Goal: Task Accomplishment & Management: Use online tool/utility

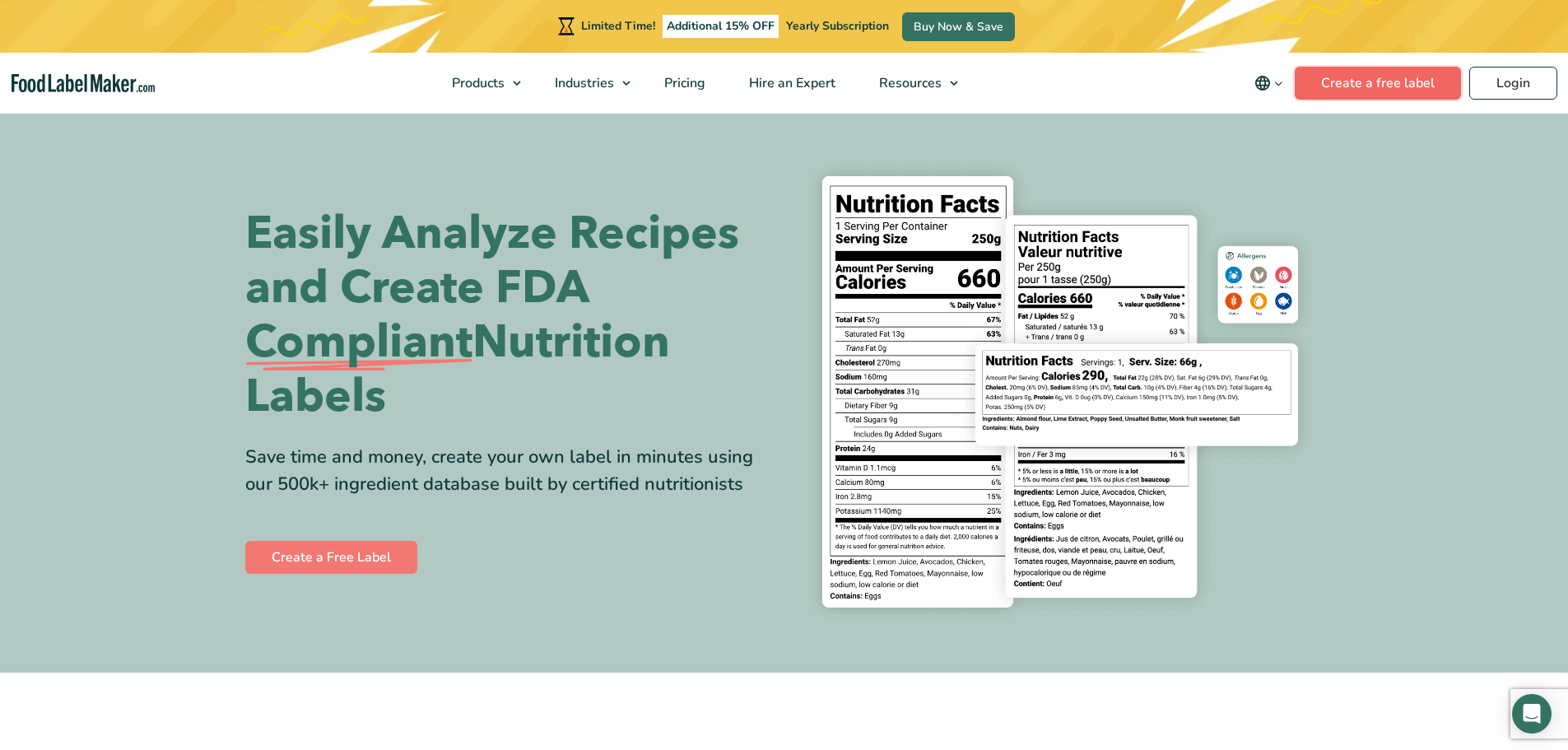
click at [1367, 77] on link "Create a free label" at bounding box center [1377, 83] width 167 height 33
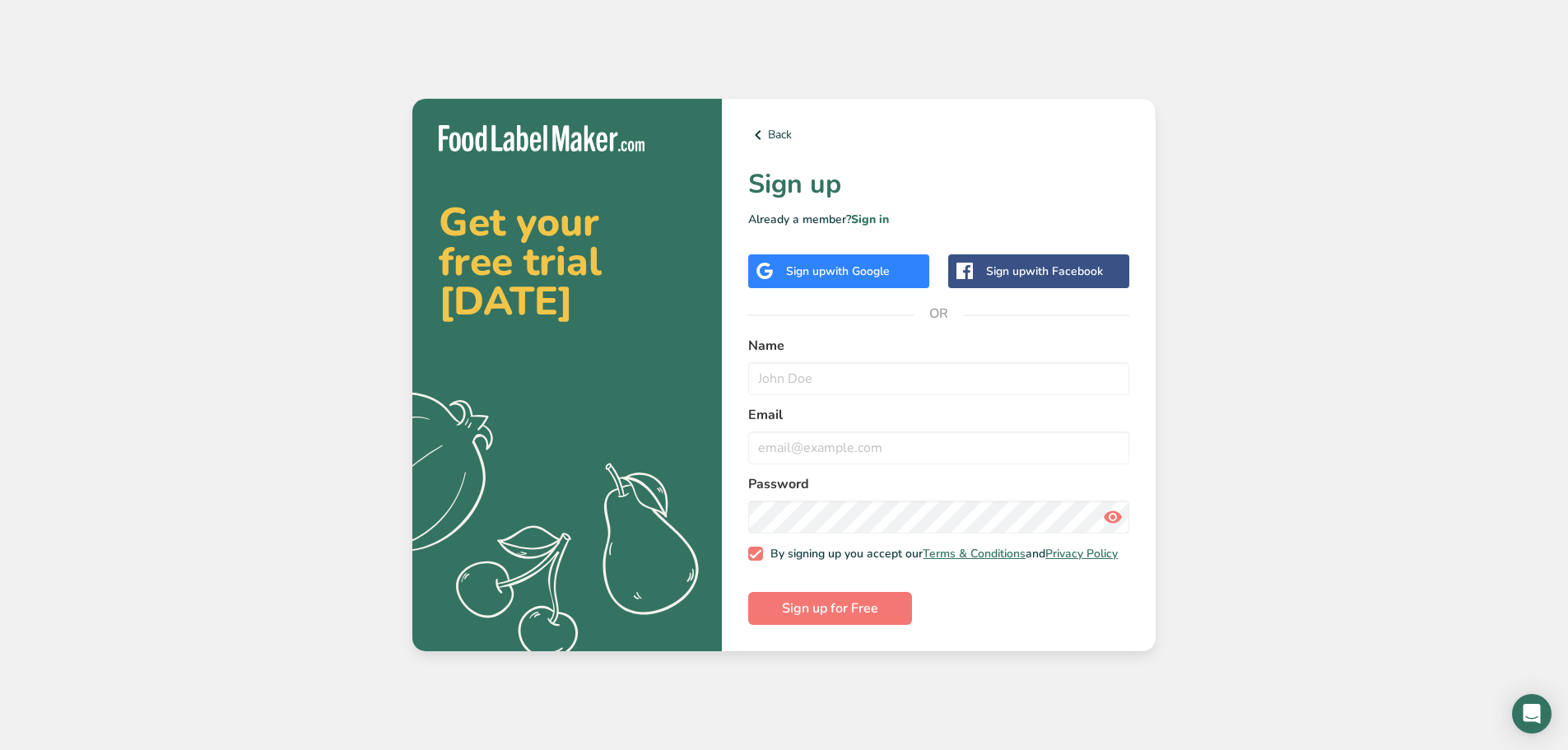
click at [879, 272] on span "with Google" at bounding box center [858, 272] width 64 height 15
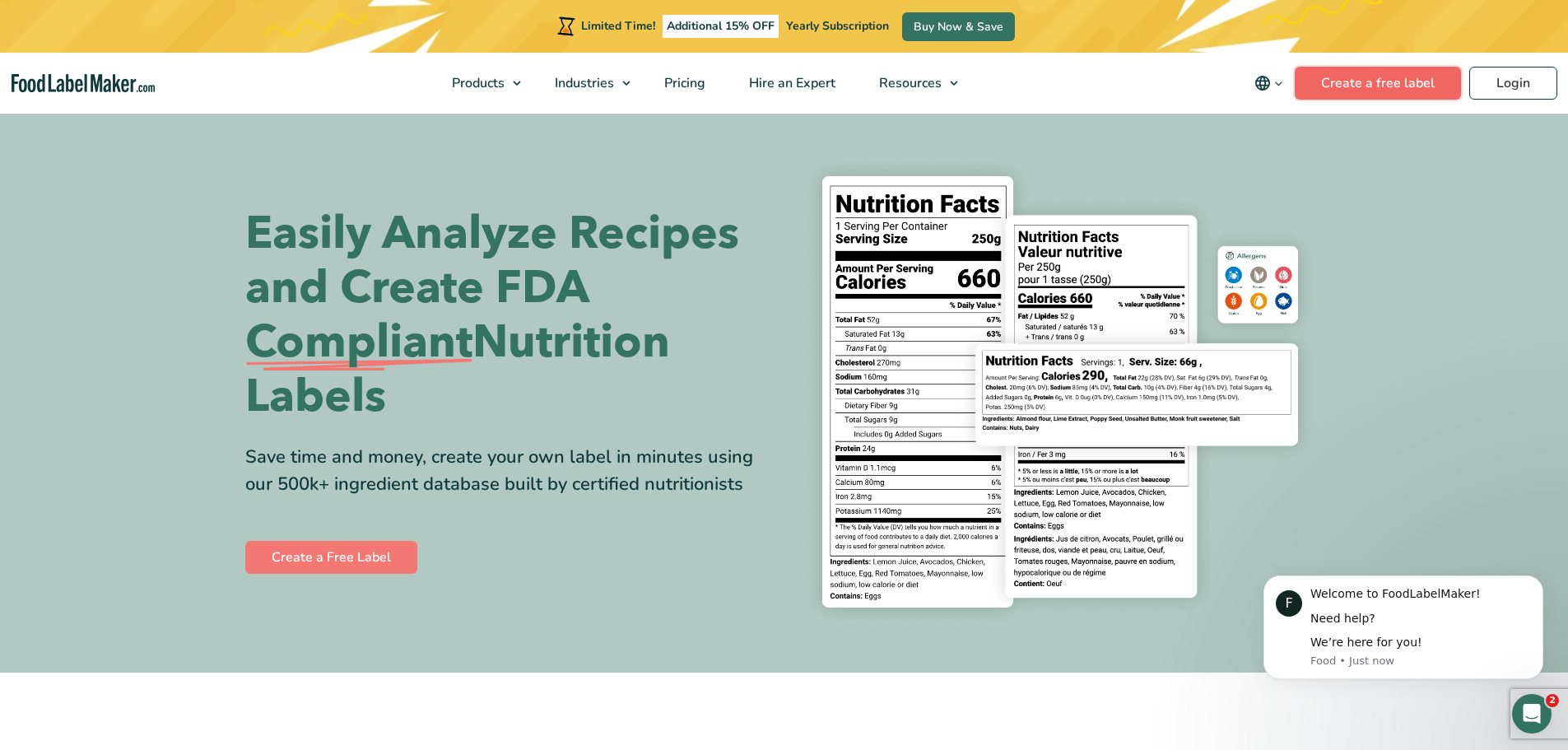
click at [1410, 86] on link "Create a free label" at bounding box center [1377, 83] width 167 height 33
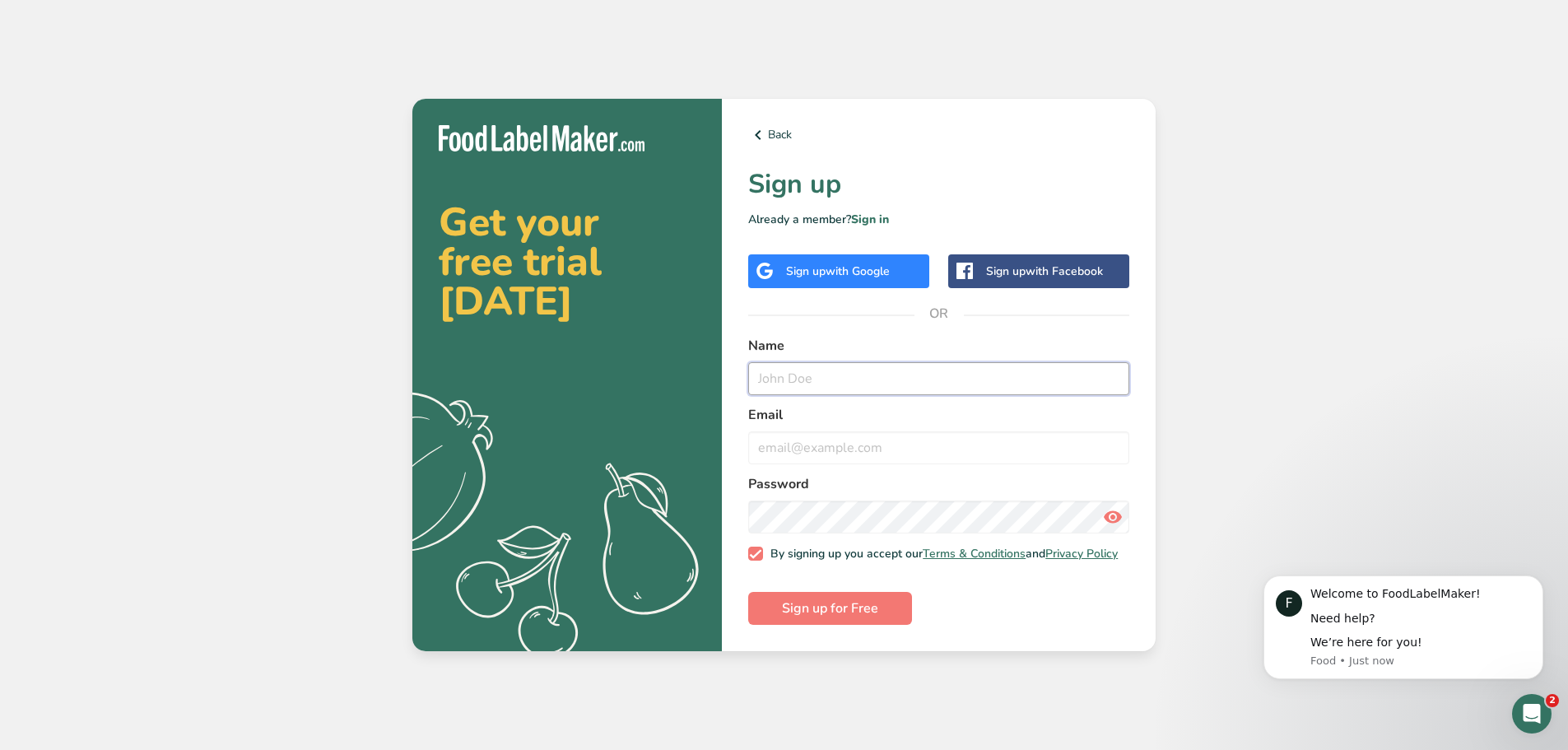
click at [856, 388] on input "text" at bounding box center [938, 378] width 381 height 33
type input "[EMAIL_ADDRESS][DOMAIN_NAME]"
drag, startPoint x: 924, startPoint y: 372, endPoint x: 617, endPoint y: 385, distance: 307.3
click at [617, 385] on section "Get your free trial [DATE] .a{fill:#f5f3ed;} Back Sign up Already a member? Sig…" at bounding box center [784, 375] width 743 height 554
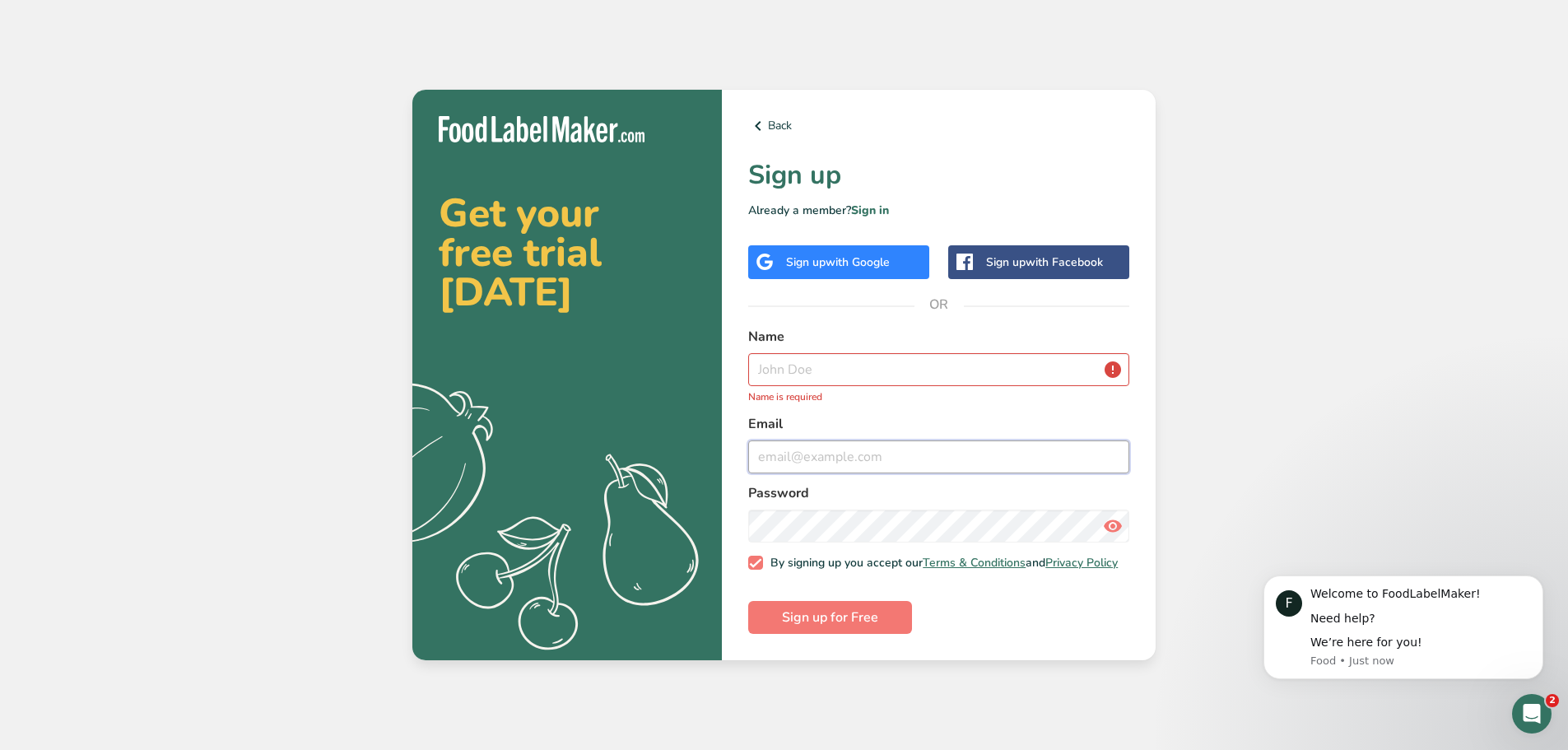
click at [799, 448] on input "email" at bounding box center [938, 457] width 381 height 33
paste input "[EMAIL_ADDRESS][DOMAIN_NAME]"
type input "[EMAIL_ADDRESS][DOMAIN_NAME]"
click at [824, 362] on input "text" at bounding box center [938, 370] width 381 height 33
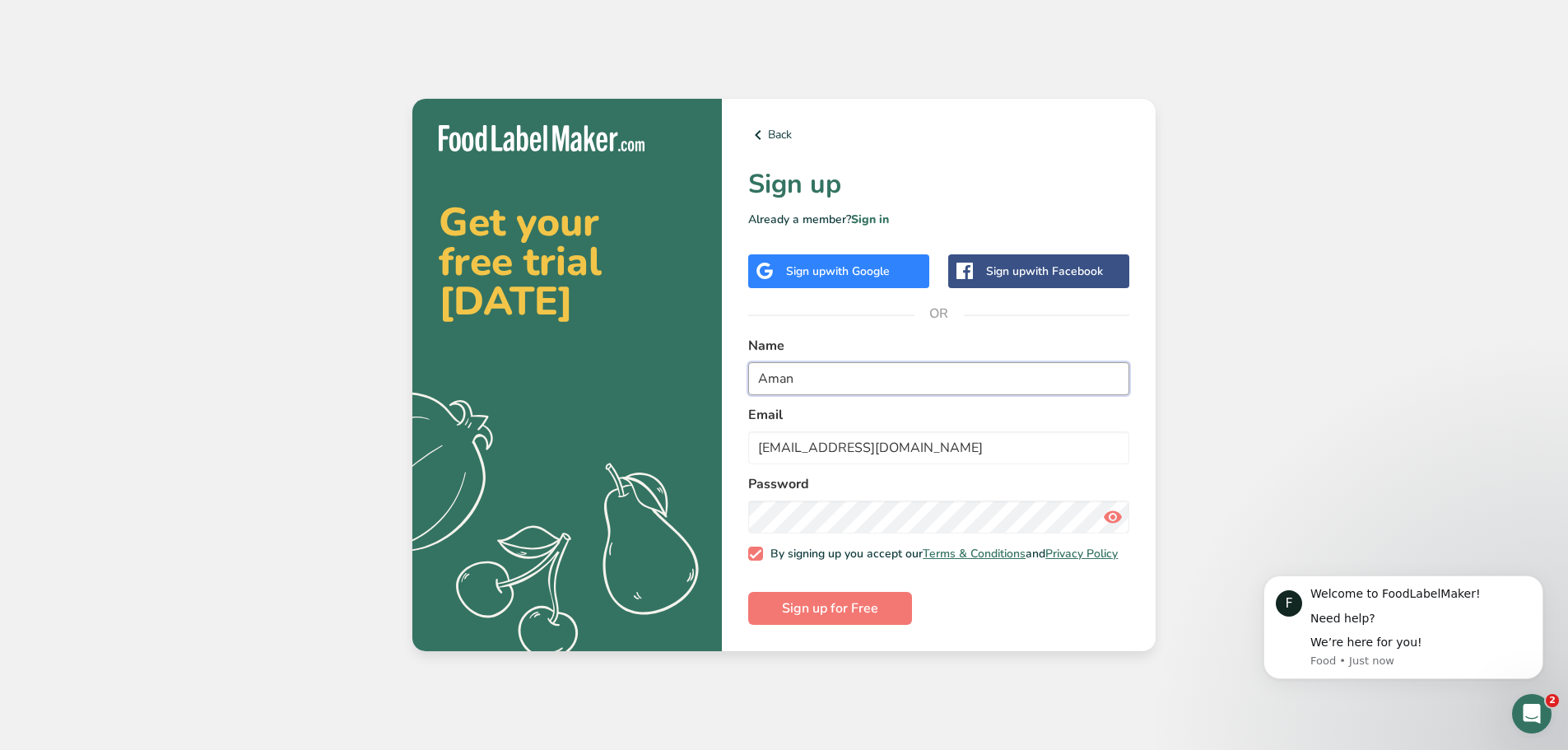
type input "Aman"
click at [1117, 518] on icon at bounding box center [1113, 517] width 20 height 30
click at [870, 605] on span "Sign up for Free" at bounding box center [830, 608] width 96 height 20
click at [880, 212] on link "Sign in" at bounding box center [869, 220] width 38 height 15
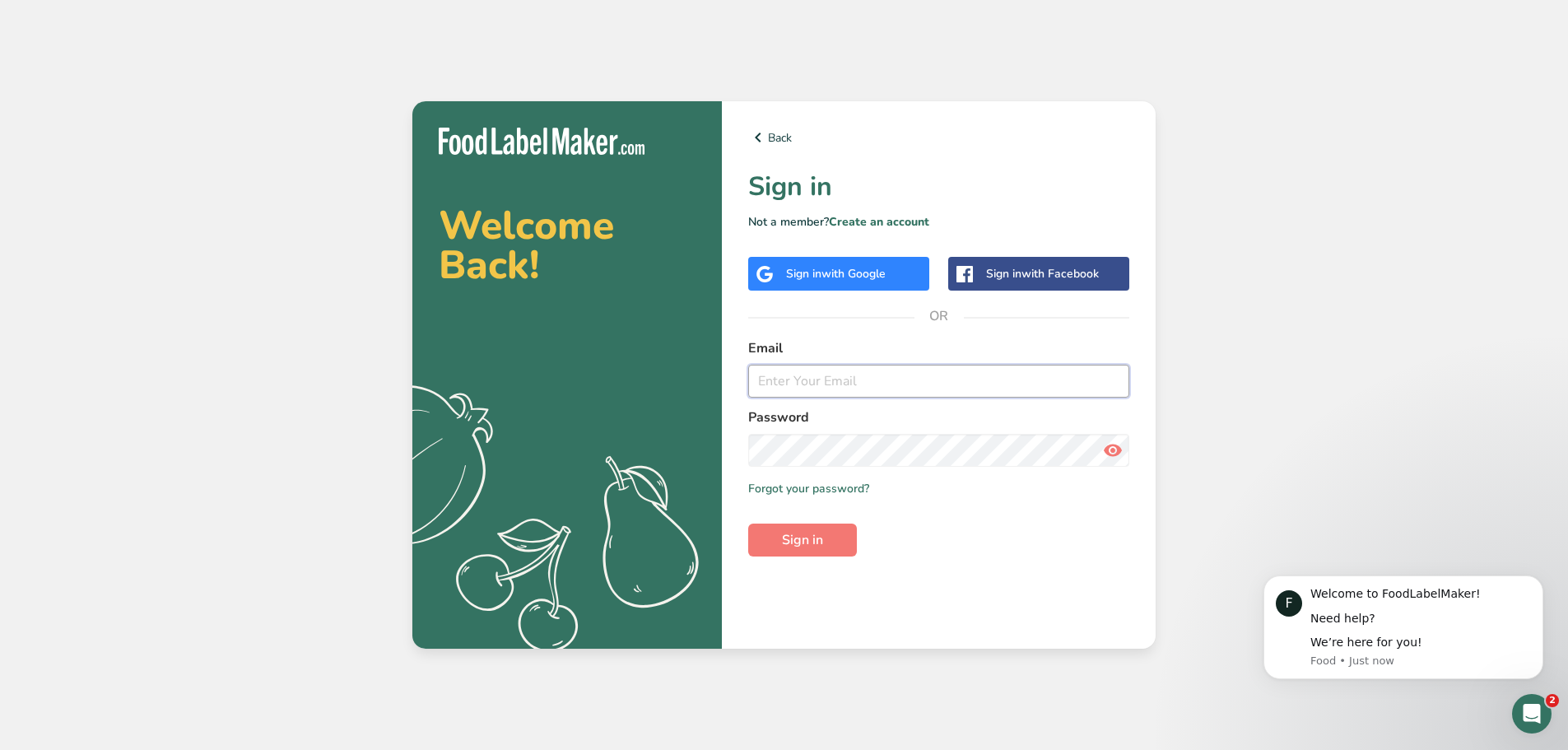
click at [851, 384] on input "email" at bounding box center [938, 381] width 381 height 33
click at [861, 376] on input "email" at bounding box center [938, 381] width 381 height 33
type input "[EMAIL_ADDRESS][DOMAIN_NAME]"
click at [748, 524] on button "Sign in" at bounding box center [802, 540] width 109 height 33
click at [790, 520] on form "Email [EMAIL_ADDRESS][DOMAIN_NAME] Password Remember me Forgot your password? S…" at bounding box center [938, 447] width 381 height 219
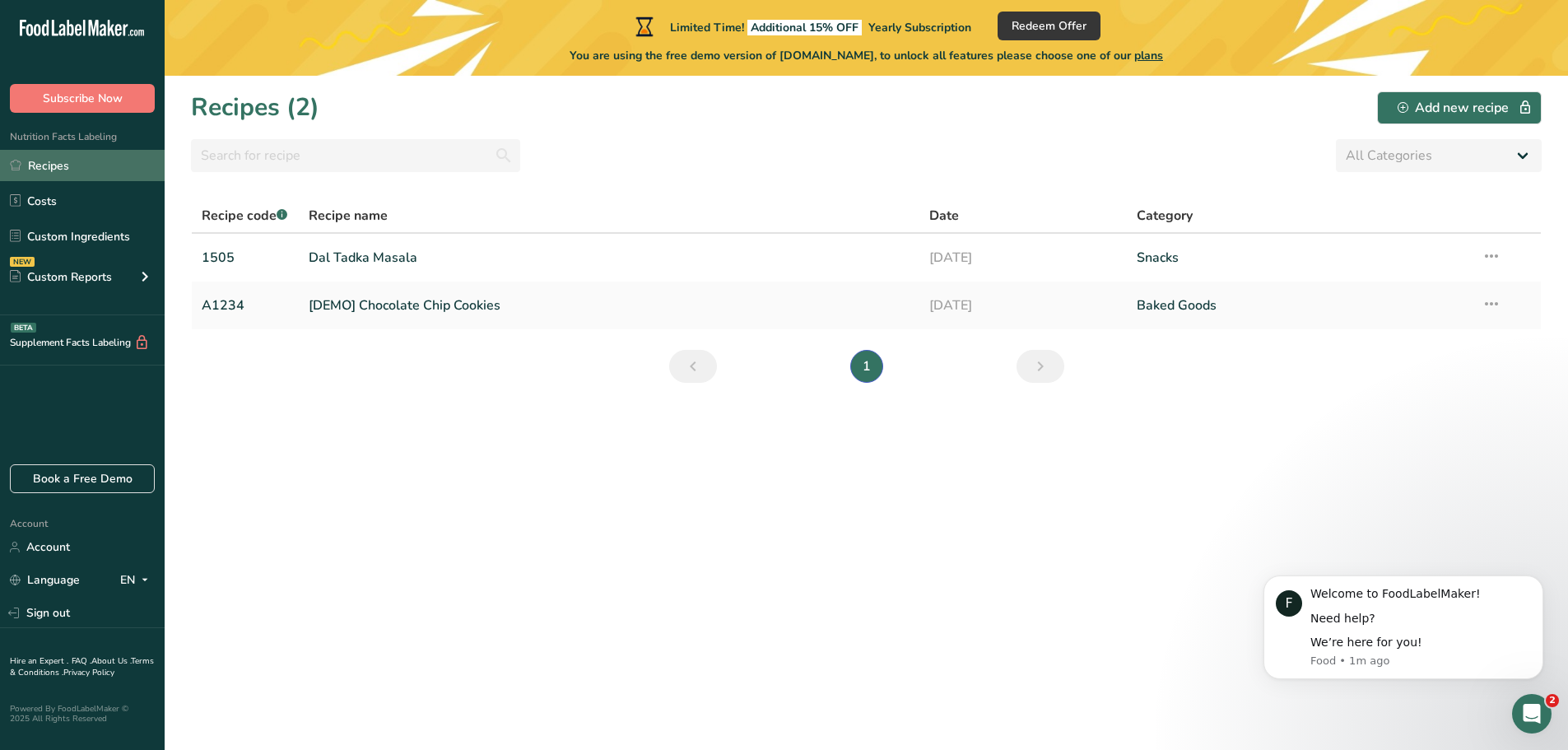
click at [79, 168] on link "Recipes" at bounding box center [82, 166] width 165 height 31
click at [101, 236] on link "Custom Ingredients" at bounding box center [82, 236] width 165 height 31
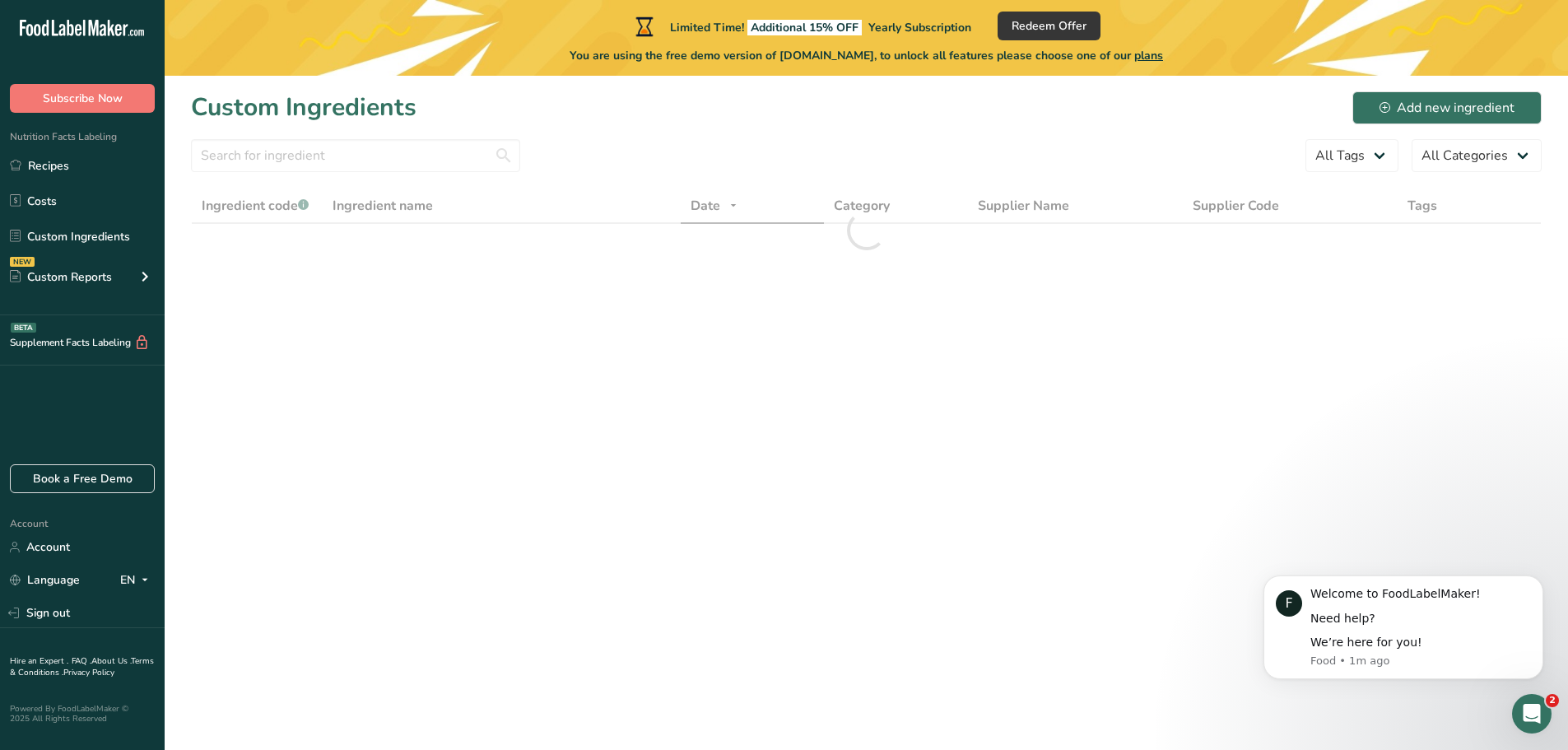
click at [102, 146] on div "Nutrition Facts Labeling Recipes Costs Custom Ingredients NEW Custom Reports Me…" at bounding box center [82, 214] width 165 height 202
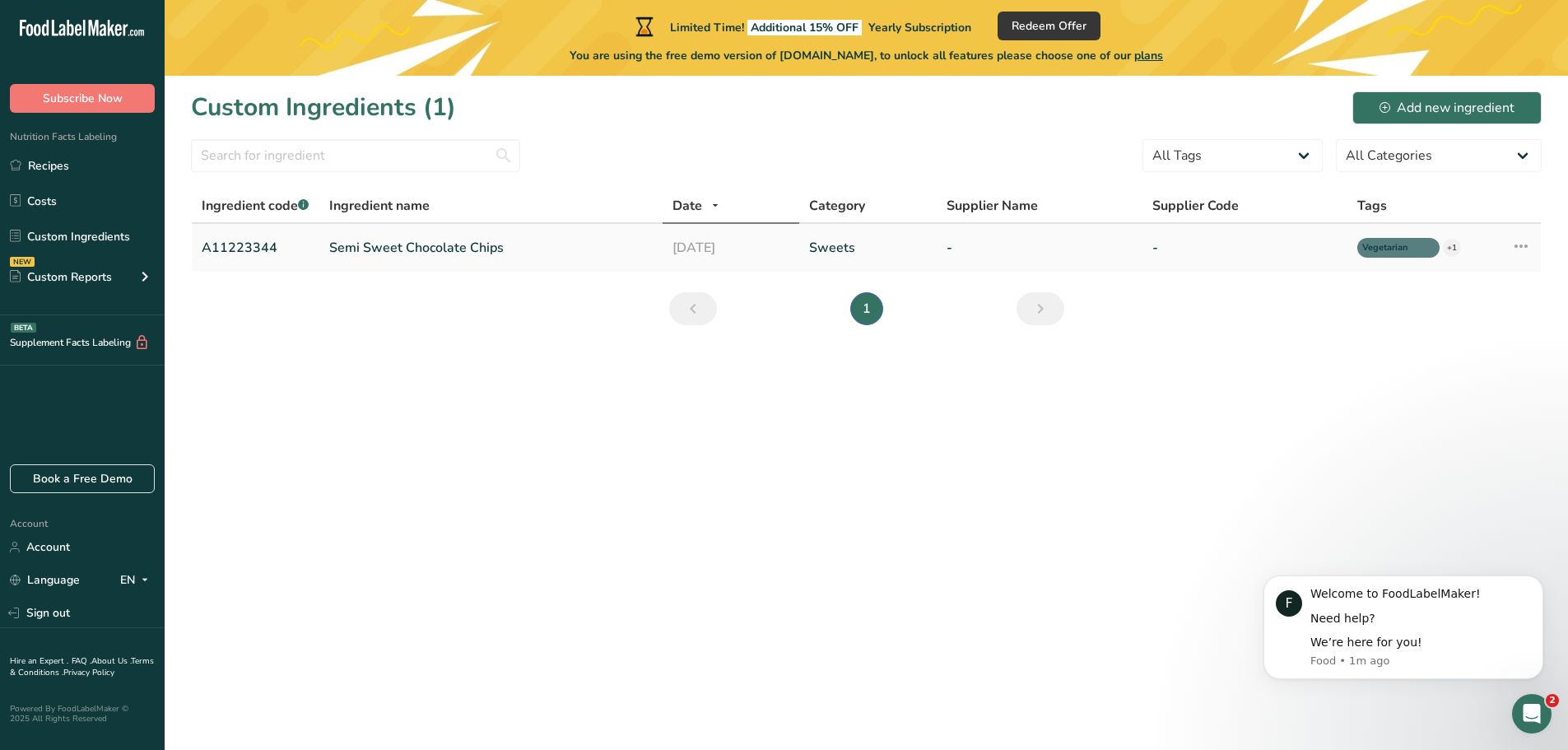
click at [394, 239] on link "Semi Sweet Chocolate Chips" at bounding box center [490, 247] width 322 height 20
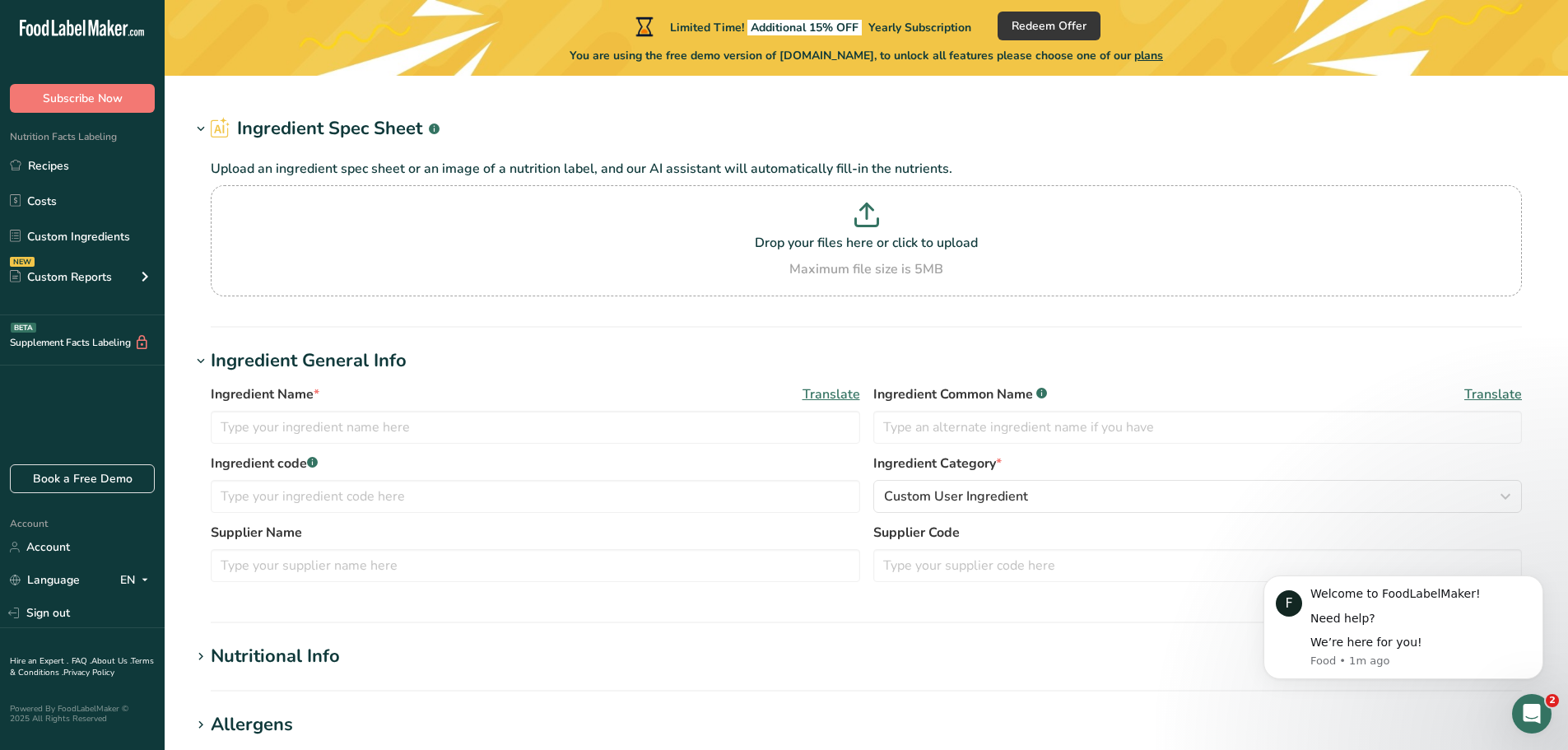
type input "Semi Sweet Chocolate Chips"
type input "Choco Chips"
type input "A11223344"
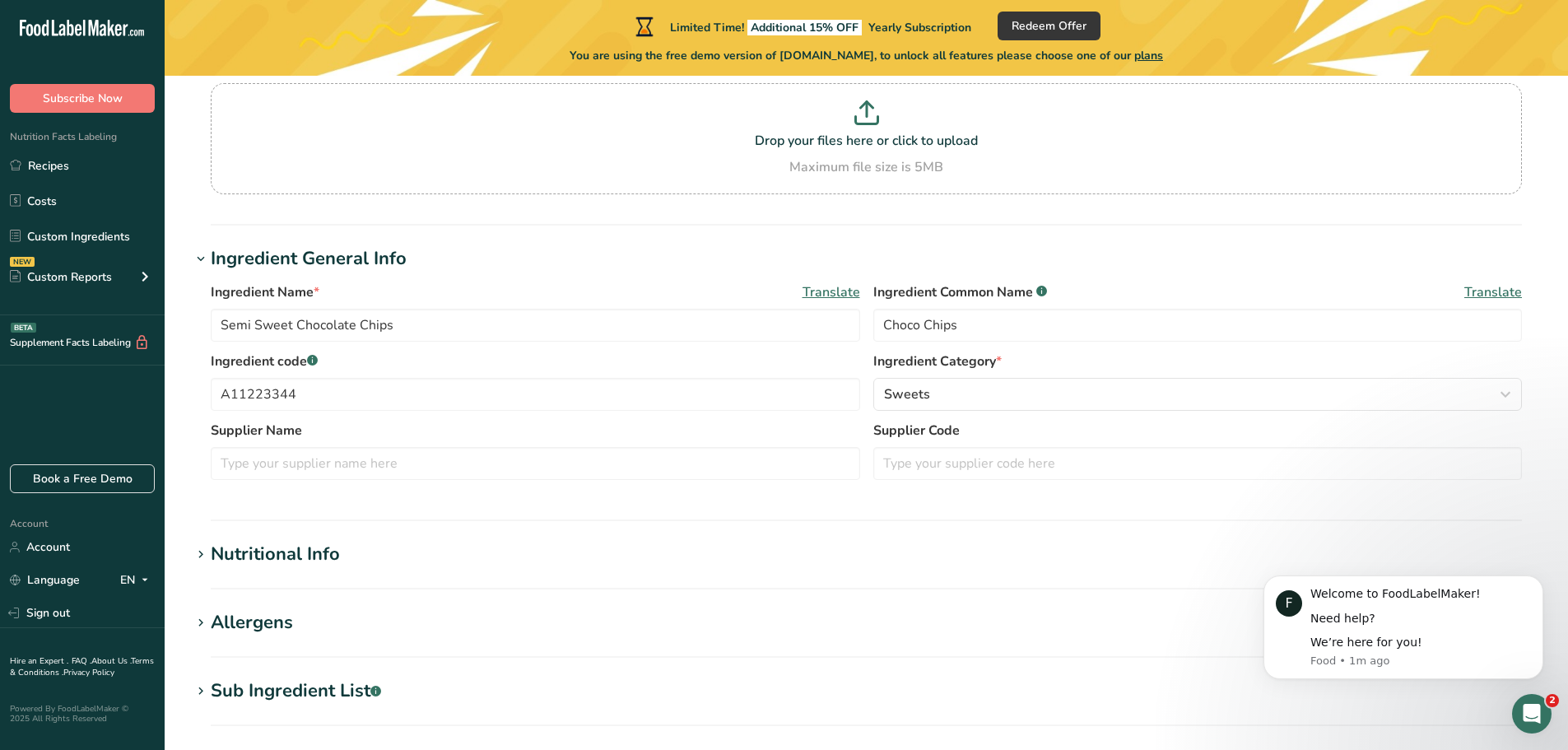
scroll to position [165, 0]
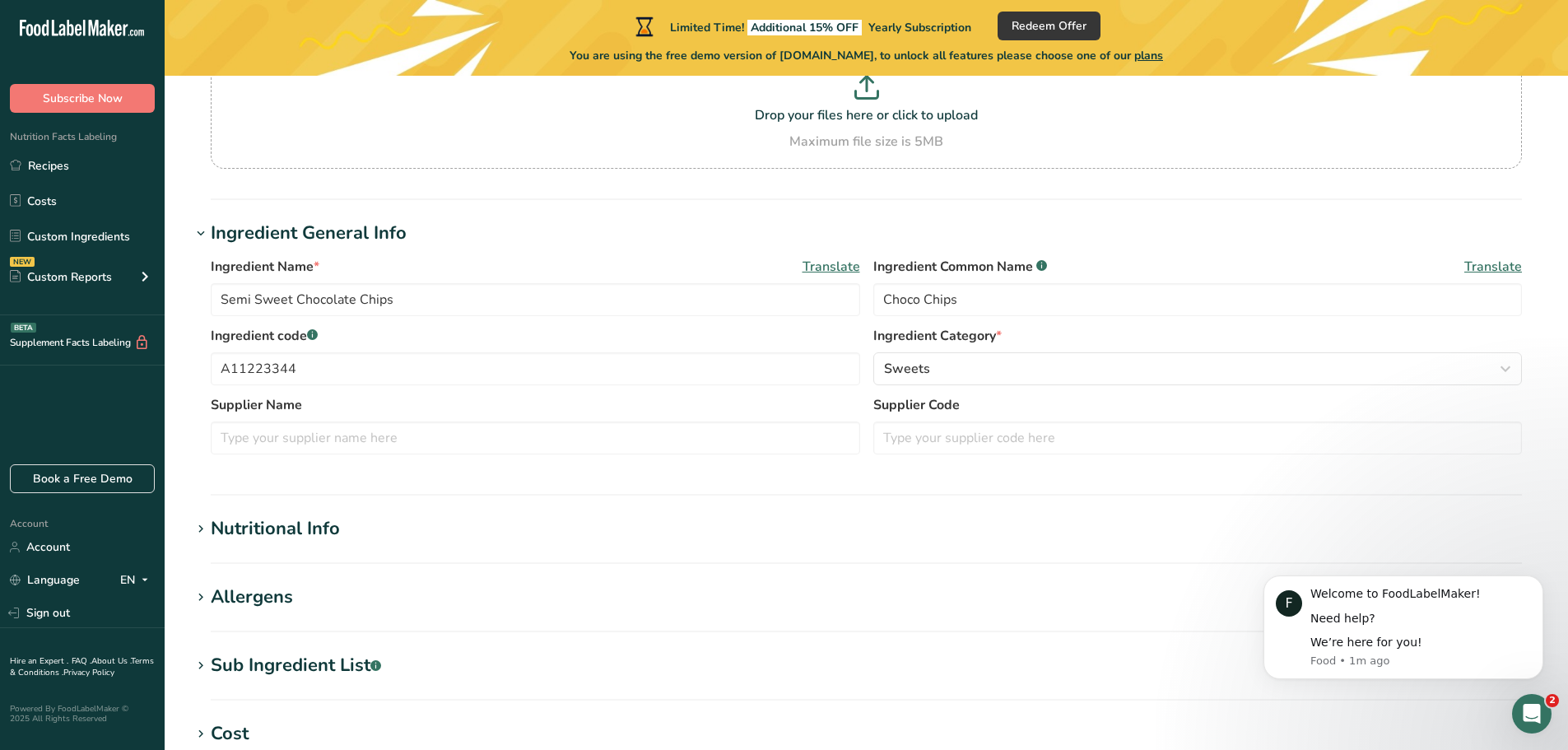
click at [463, 531] on h1 "Nutritional Info" at bounding box center [865, 529] width 1350 height 27
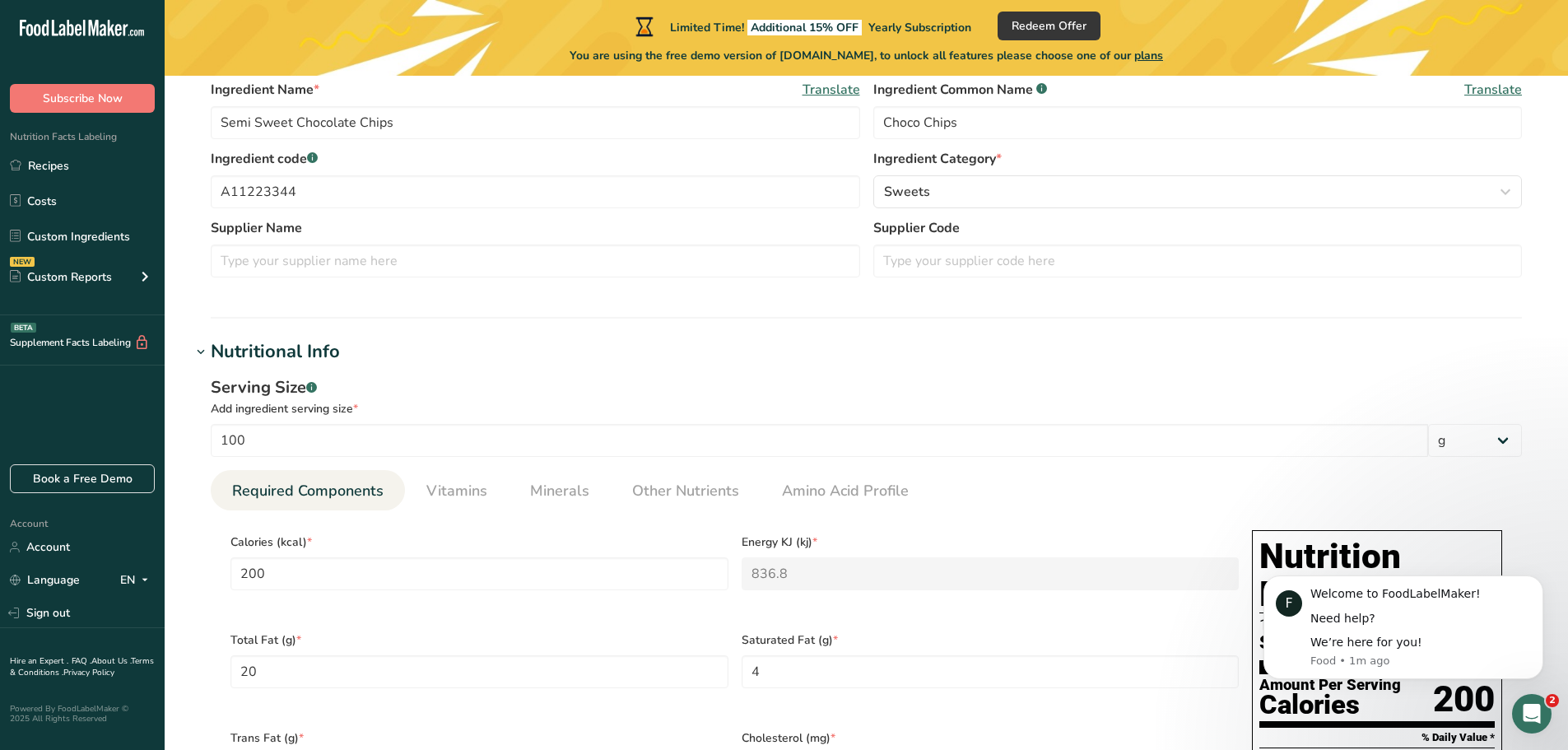
scroll to position [247, 0]
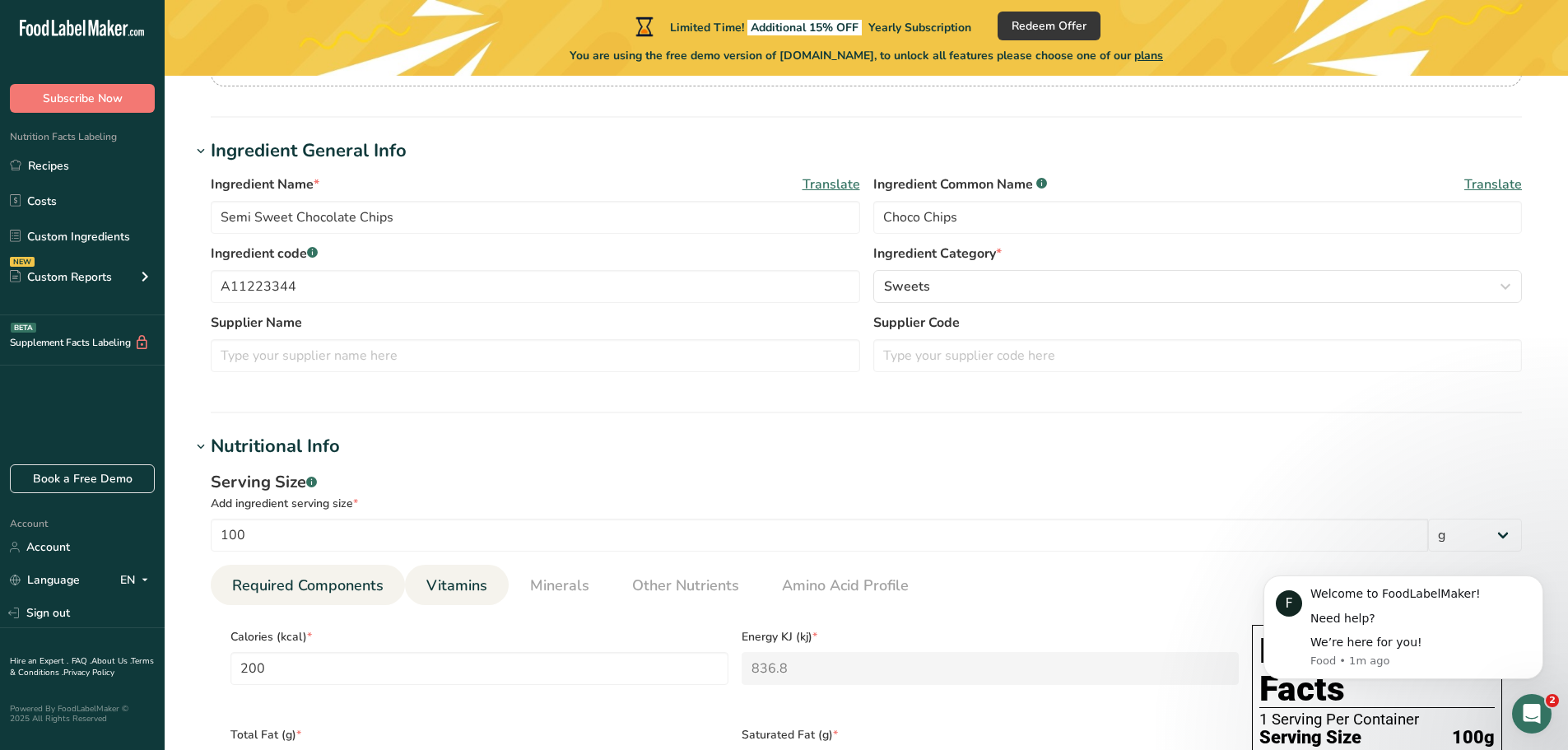
click at [464, 577] on span "Vitamins" at bounding box center [456, 585] width 61 height 22
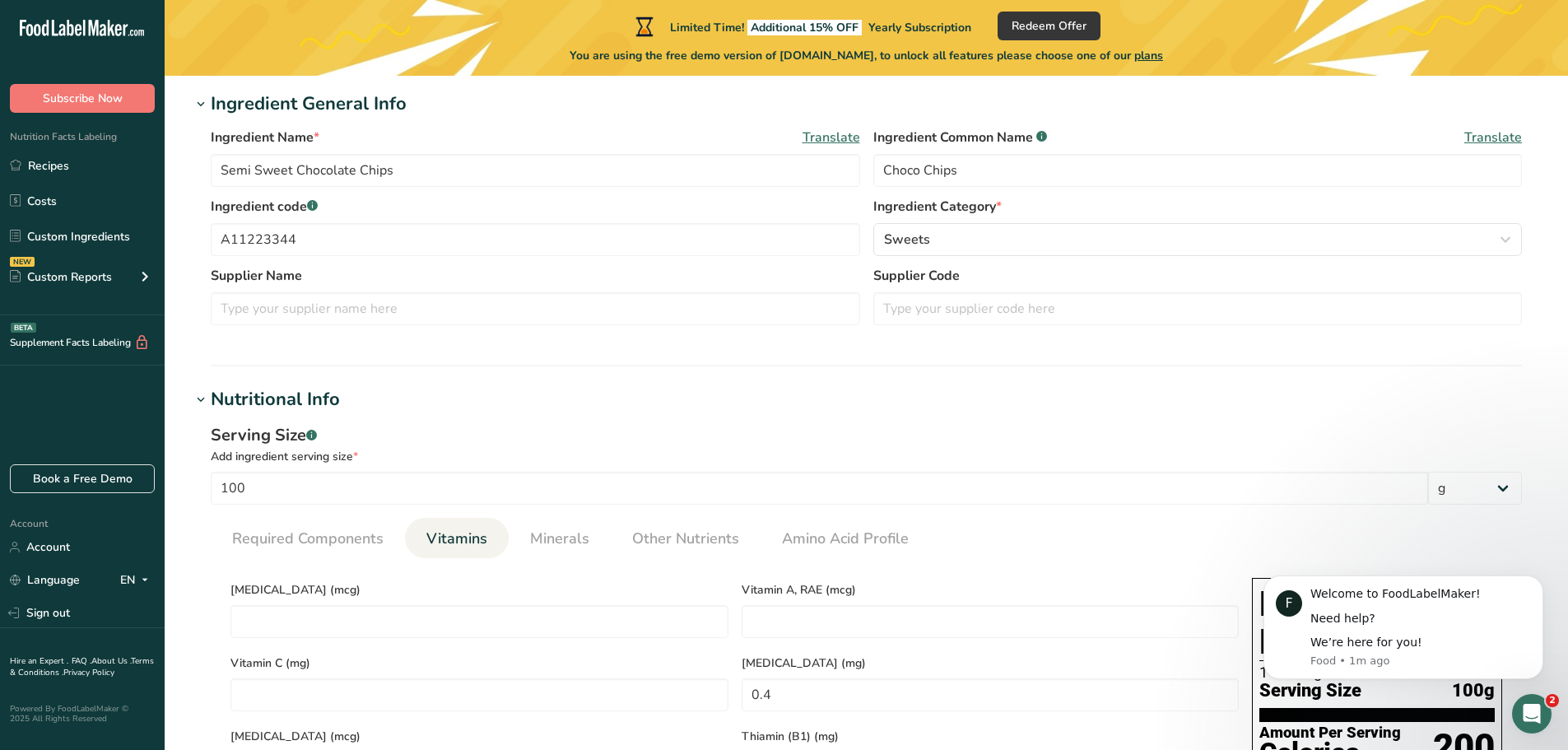
scroll to position [0, 0]
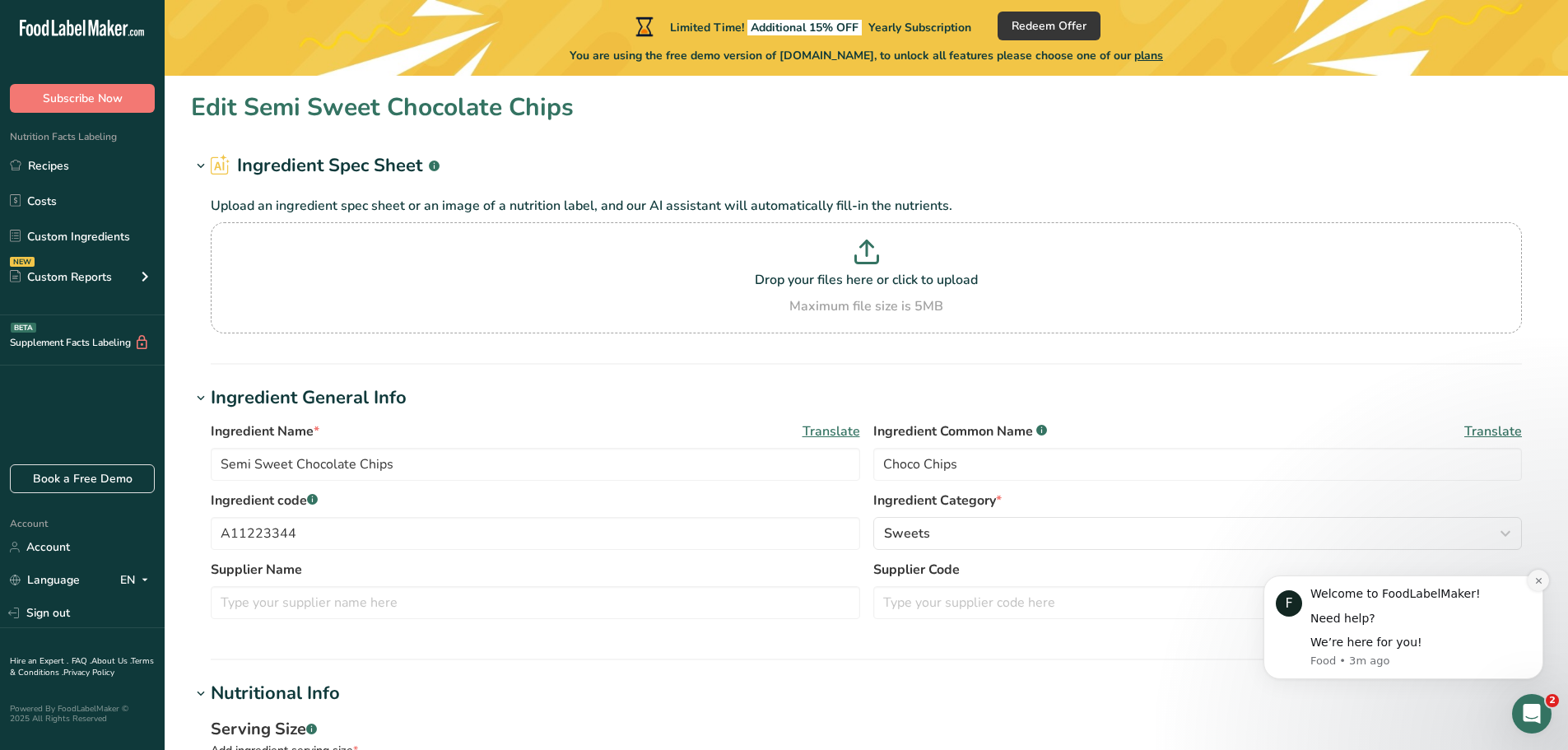
click at [1532, 581] on button "Dismiss notification" at bounding box center [1538, 581] width 21 height 21
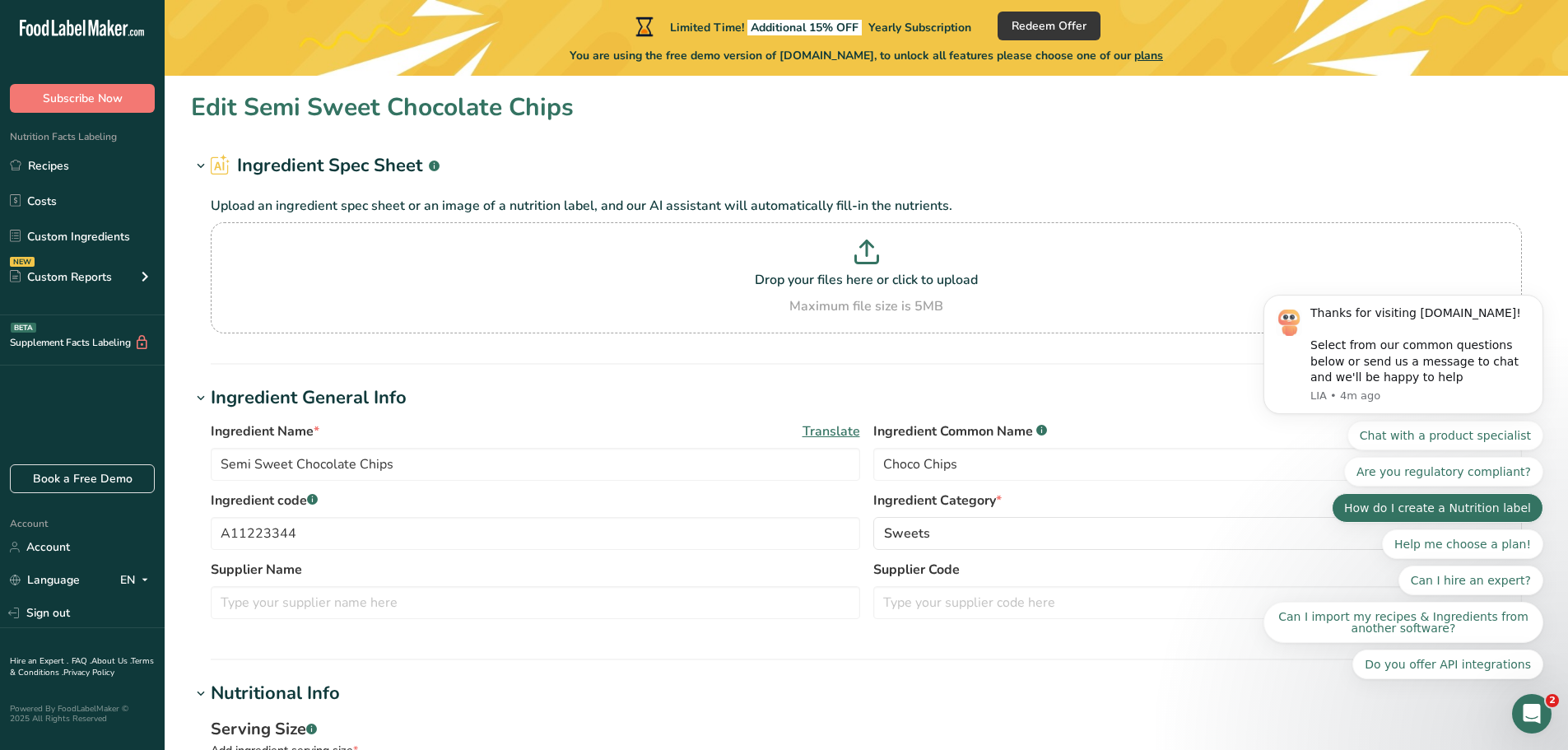
click at [1455, 523] on button "How do I create a Nutrition label" at bounding box center [1438, 507] width 212 height 30
